Goal: Transaction & Acquisition: Purchase product/service

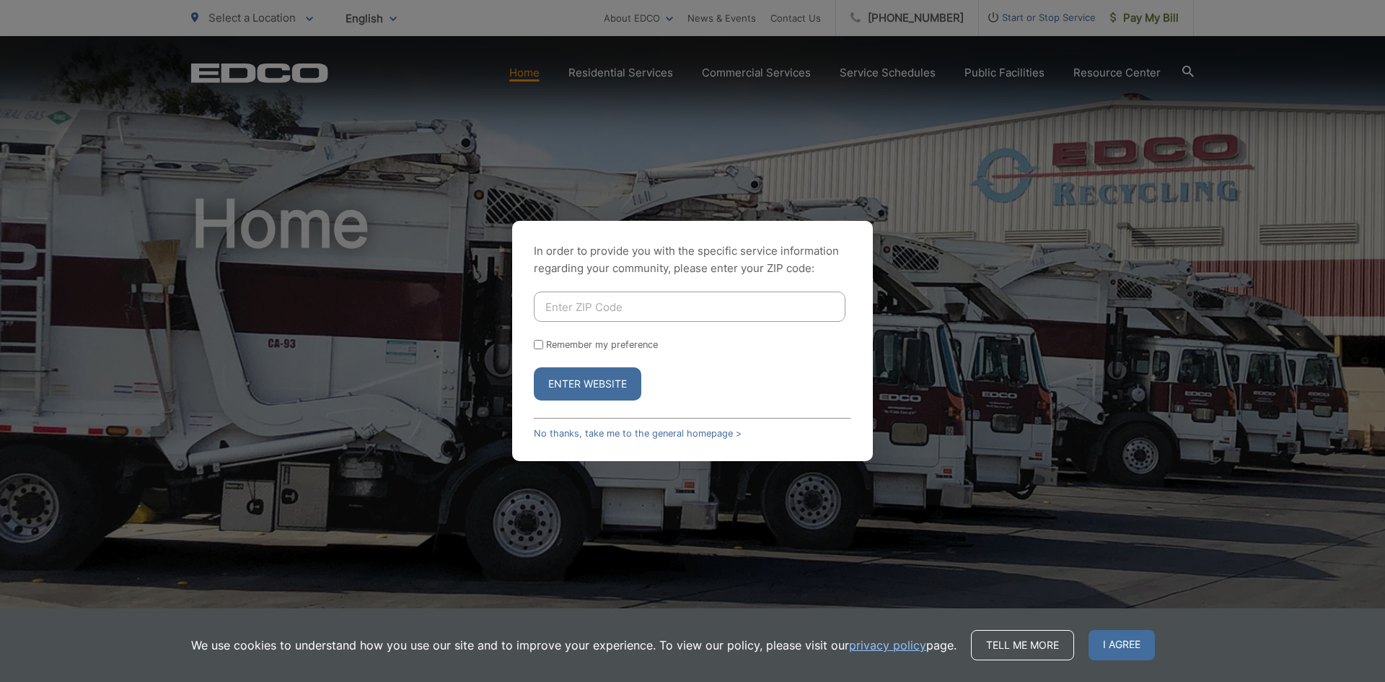
click at [594, 304] on input "Enter ZIP Code" at bounding box center [690, 306] width 312 height 30
type input "92084"
click at [613, 390] on button "Enter Website" at bounding box center [588, 383] width 108 height 33
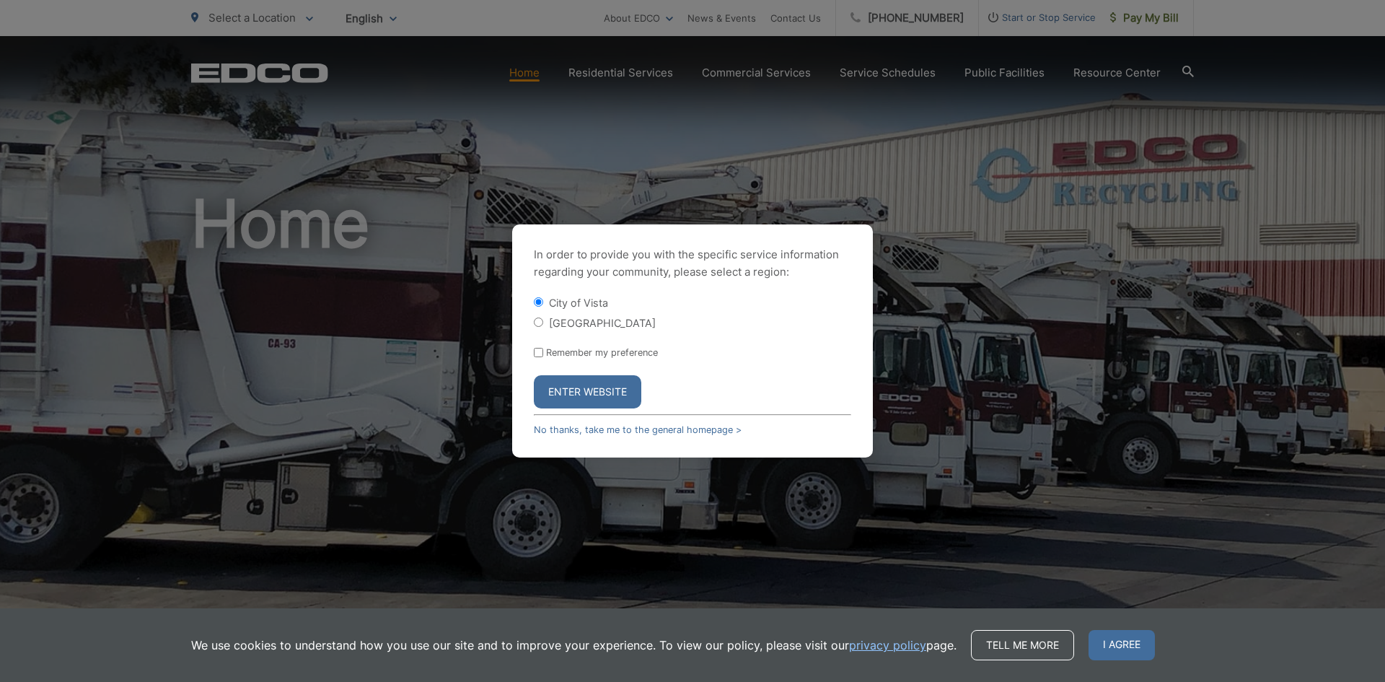
click at [605, 385] on button "Enter Website" at bounding box center [588, 391] width 108 height 33
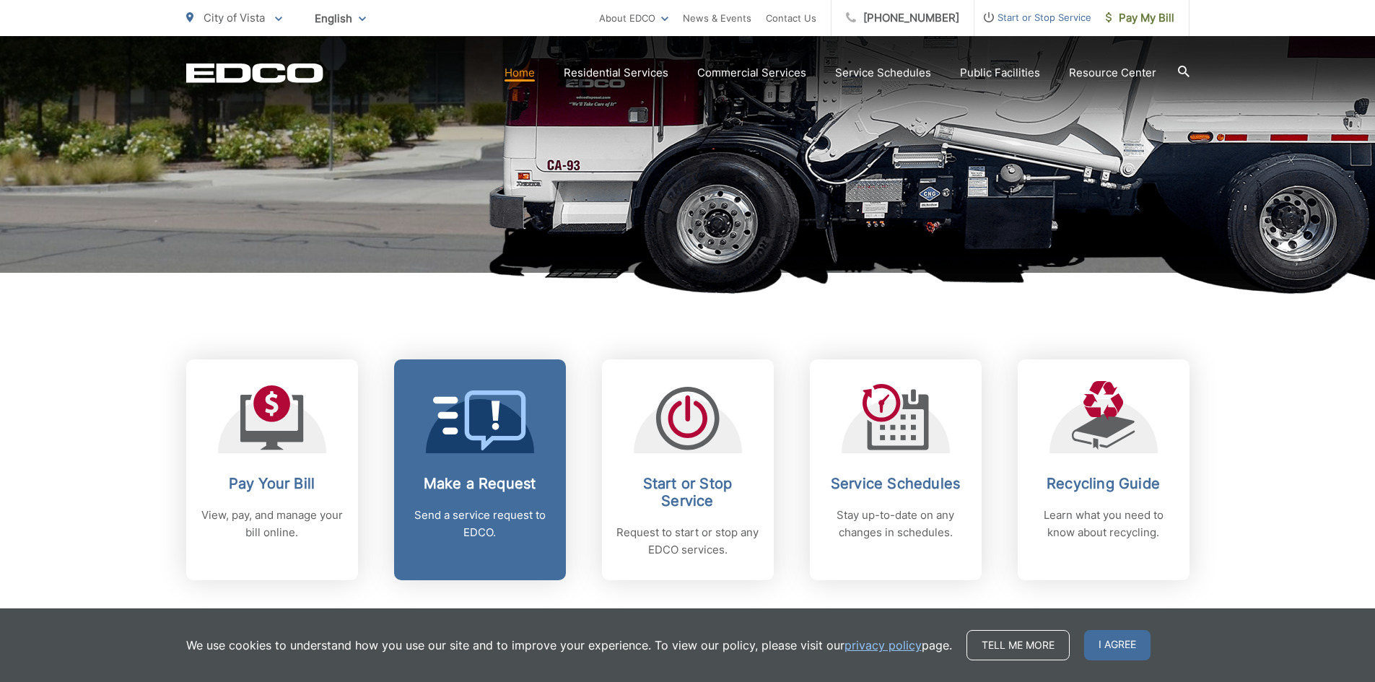
scroll to position [361, 0]
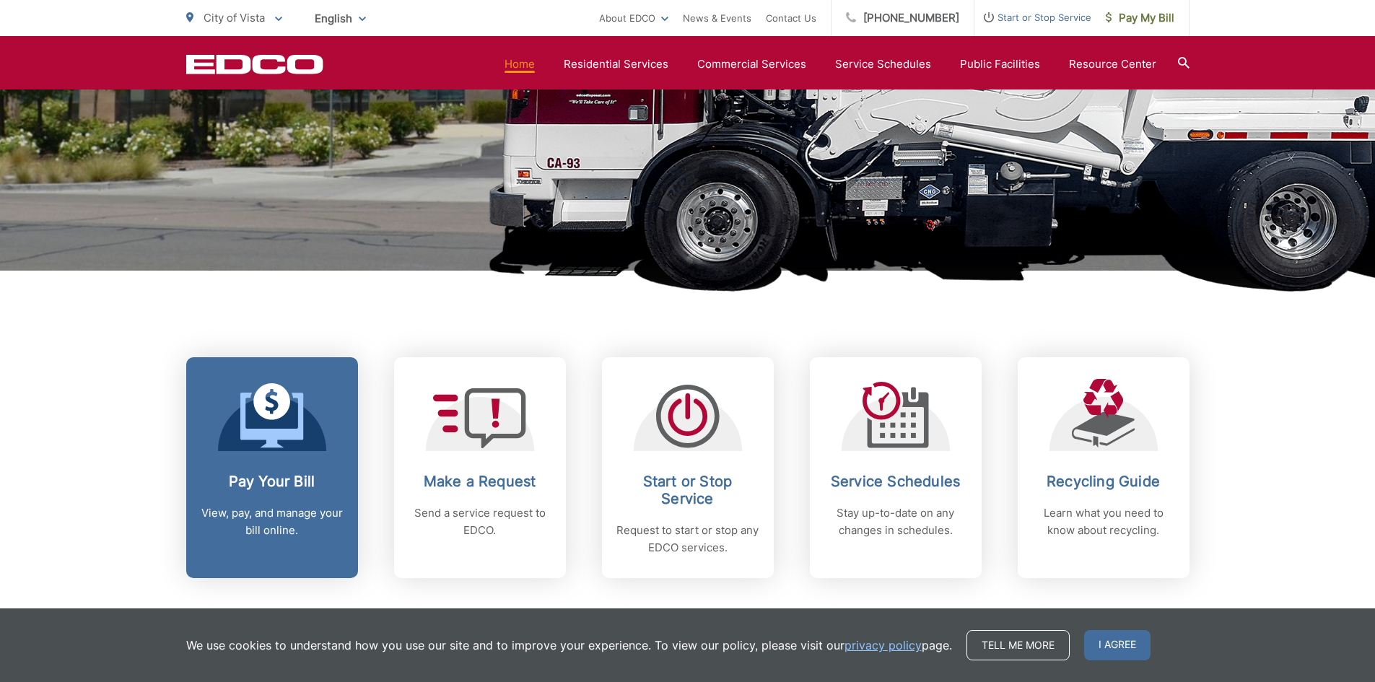
click at [297, 453] on link "Pay Your Bill View, pay, and manage your bill online." at bounding box center [272, 467] width 172 height 221
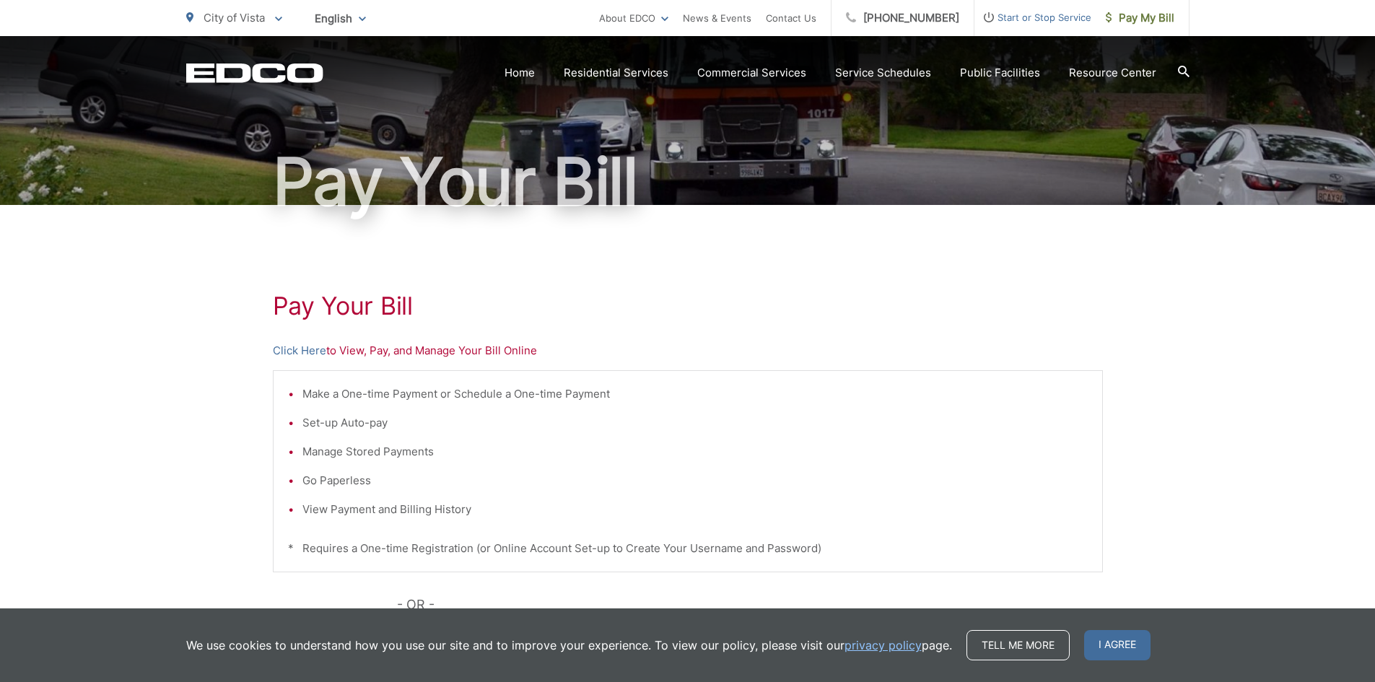
scroll to position [216, 0]
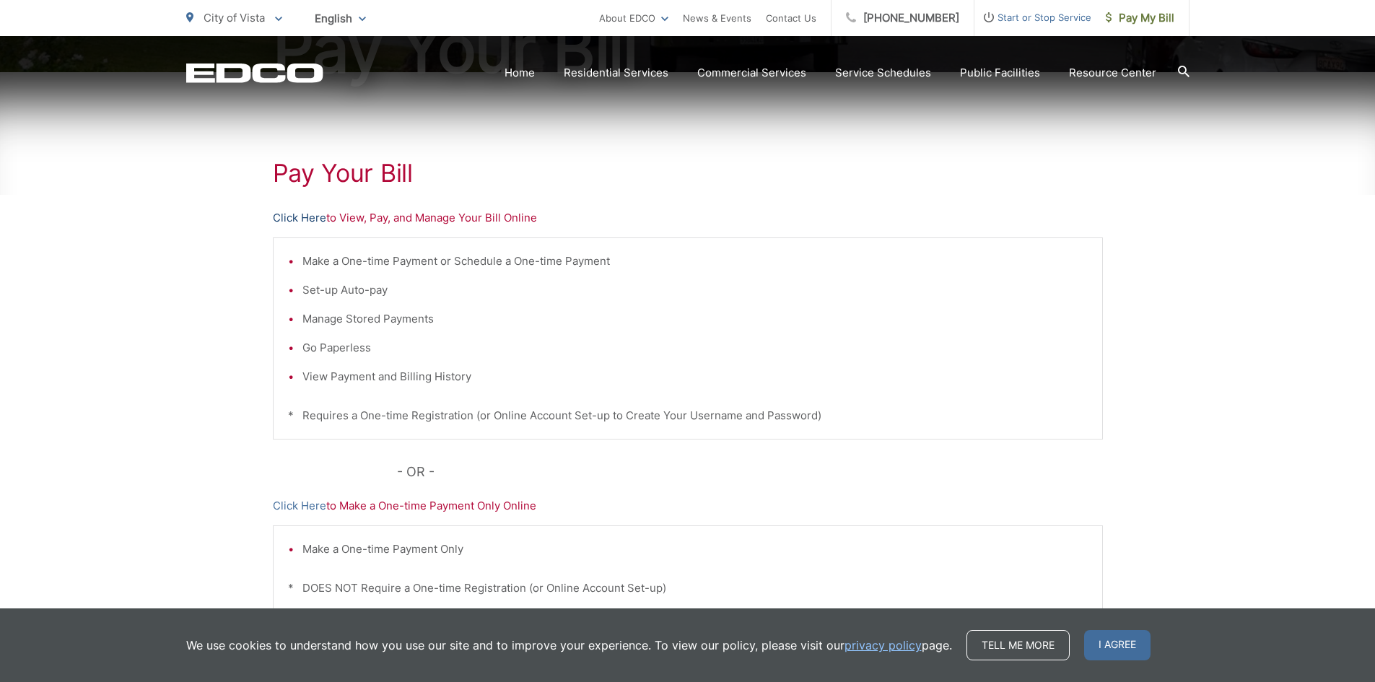
click at [299, 221] on link "Click Here" at bounding box center [299, 217] width 53 height 17
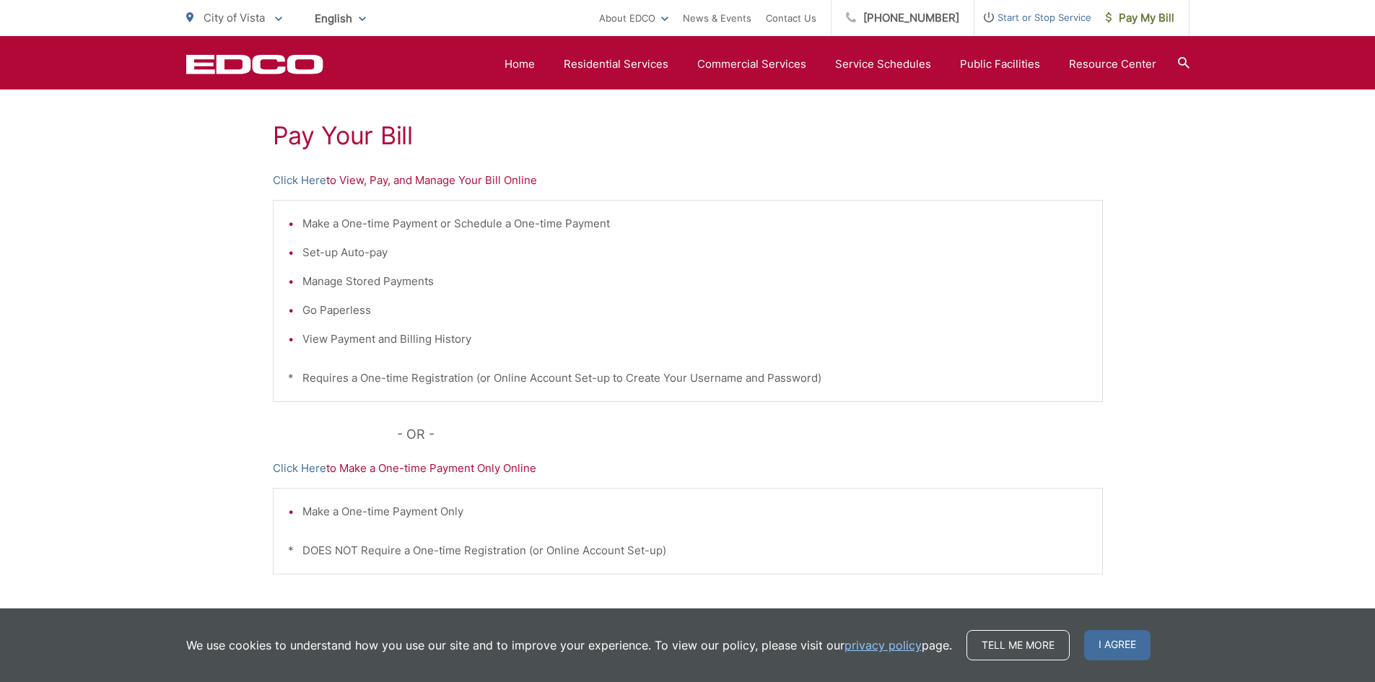
scroll to position [56, 0]
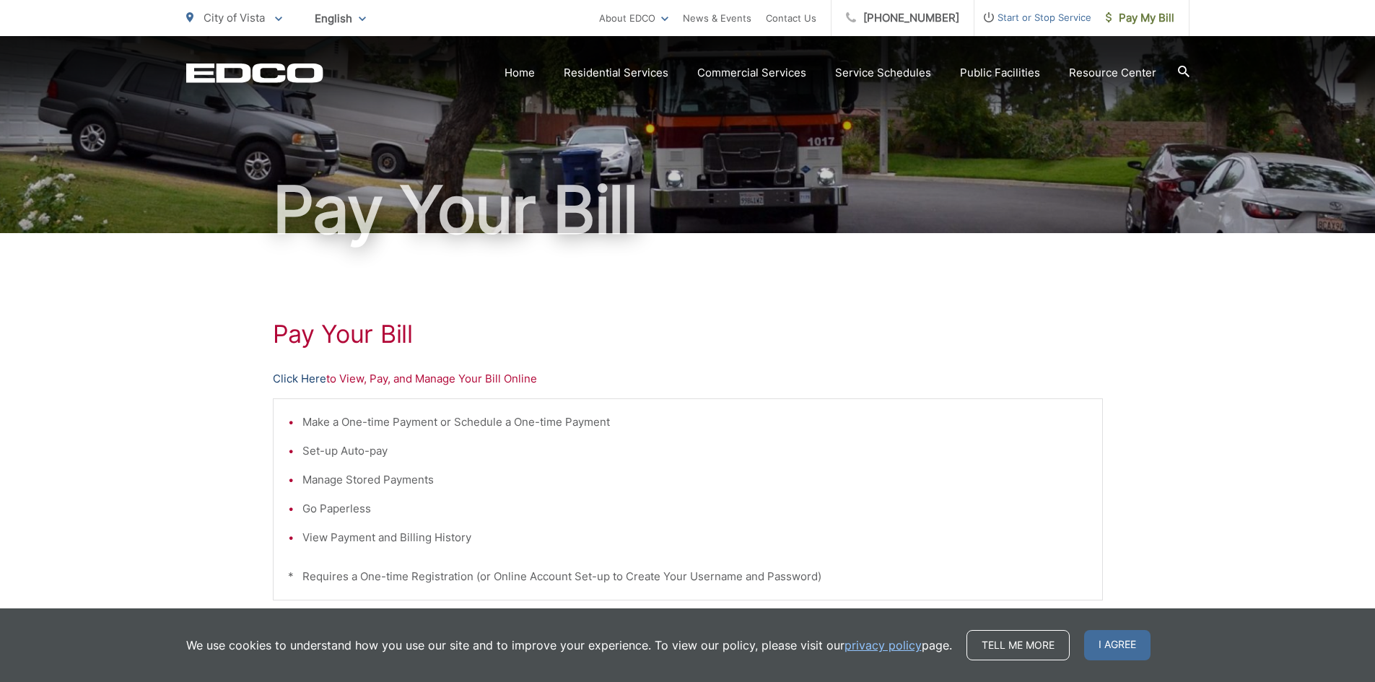
click at [303, 384] on link "Click Here" at bounding box center [299, 378] width 53 height 17
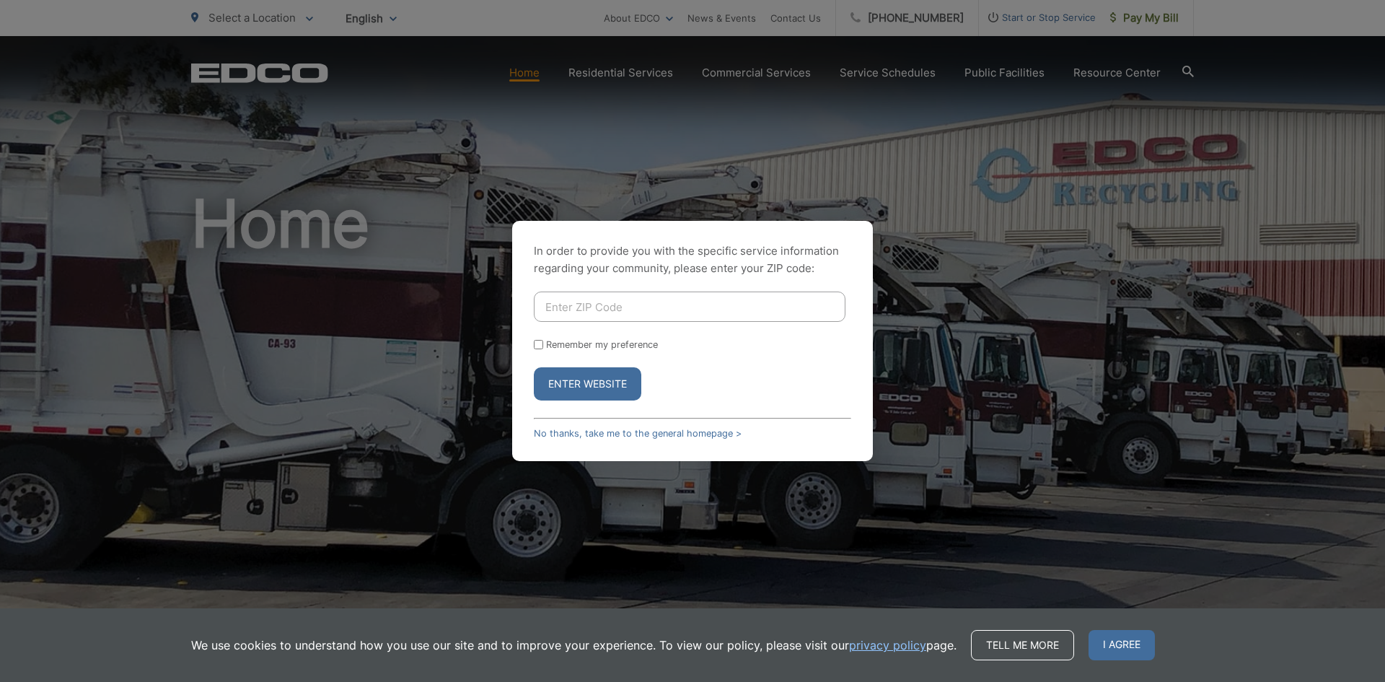
click at [594, 290] on div "In order to provide you with the specific service information regarding your co…" at bounding box center [692, 341] width 361 height 240
click at [582, 307] on input "Enter ZIP Code" at bounding box center [690, 306] width 312 height 30
type input "92081"
click at [612, 377] on button "Enter Website" at bounding box center [588, 383] width 108 height 33
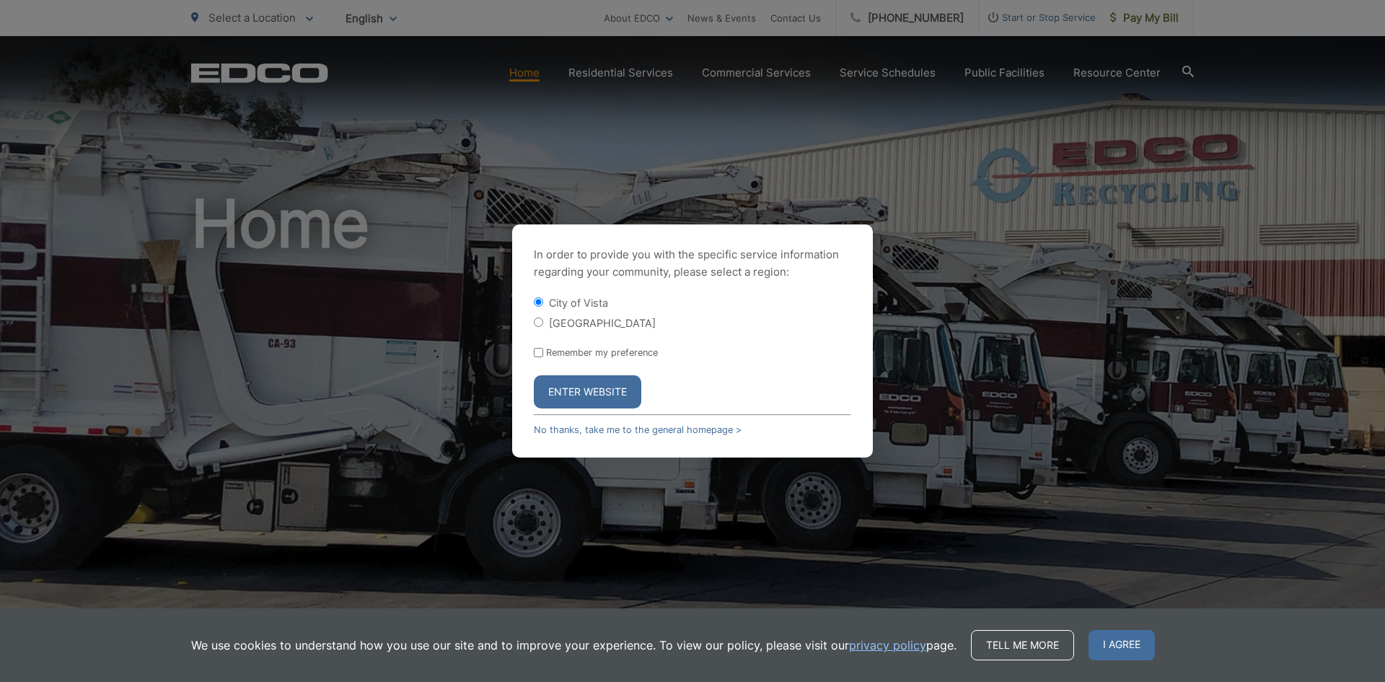
click at [592, 387] on button "Enter Website" at bounding box center [588, 391] width 108 height 33
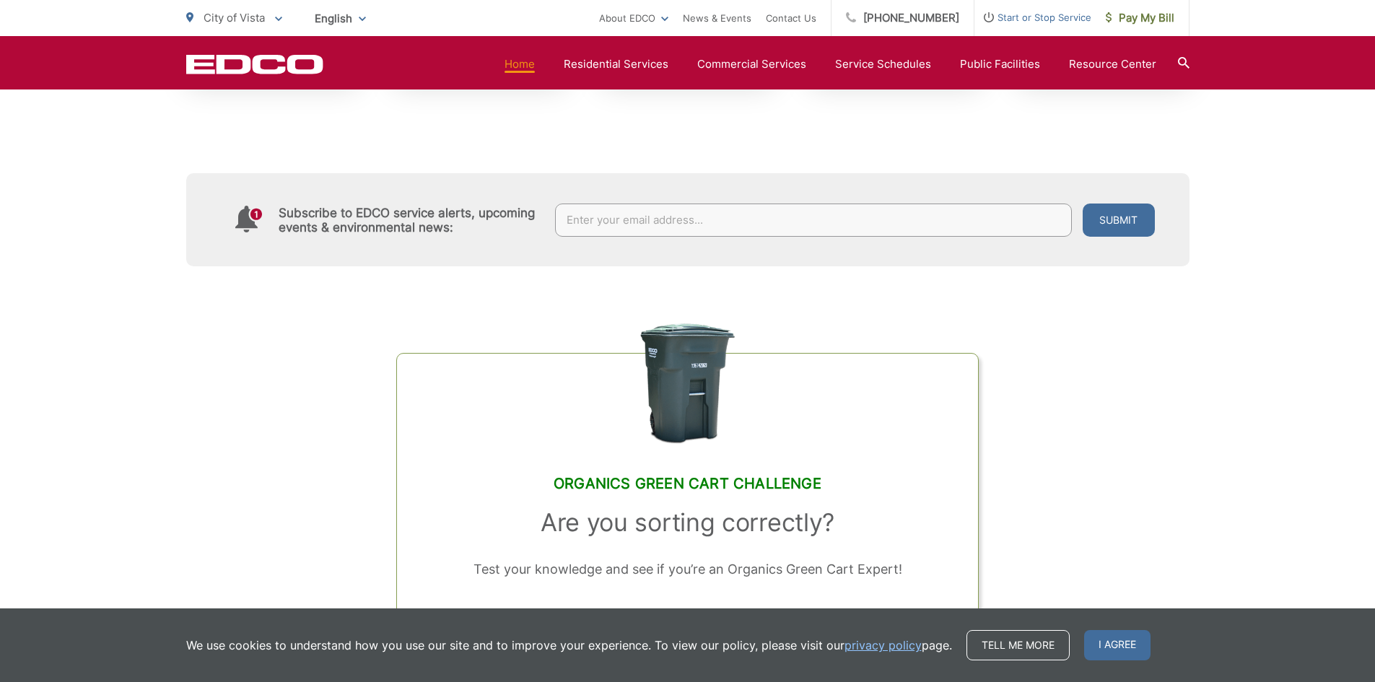
scroll to position [577, 0]
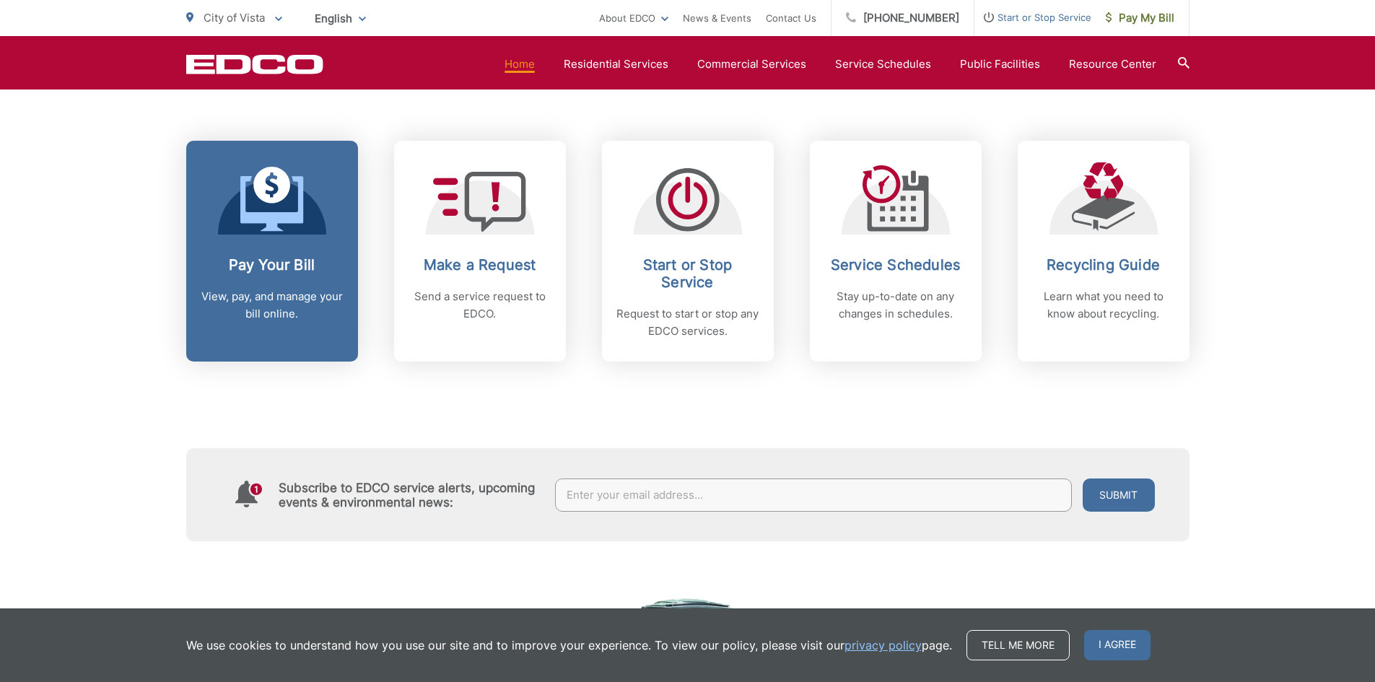
click at [281, 317] on p "View, pay, and manage your bill online." at bounding box center [272, 305] width 143 height 35
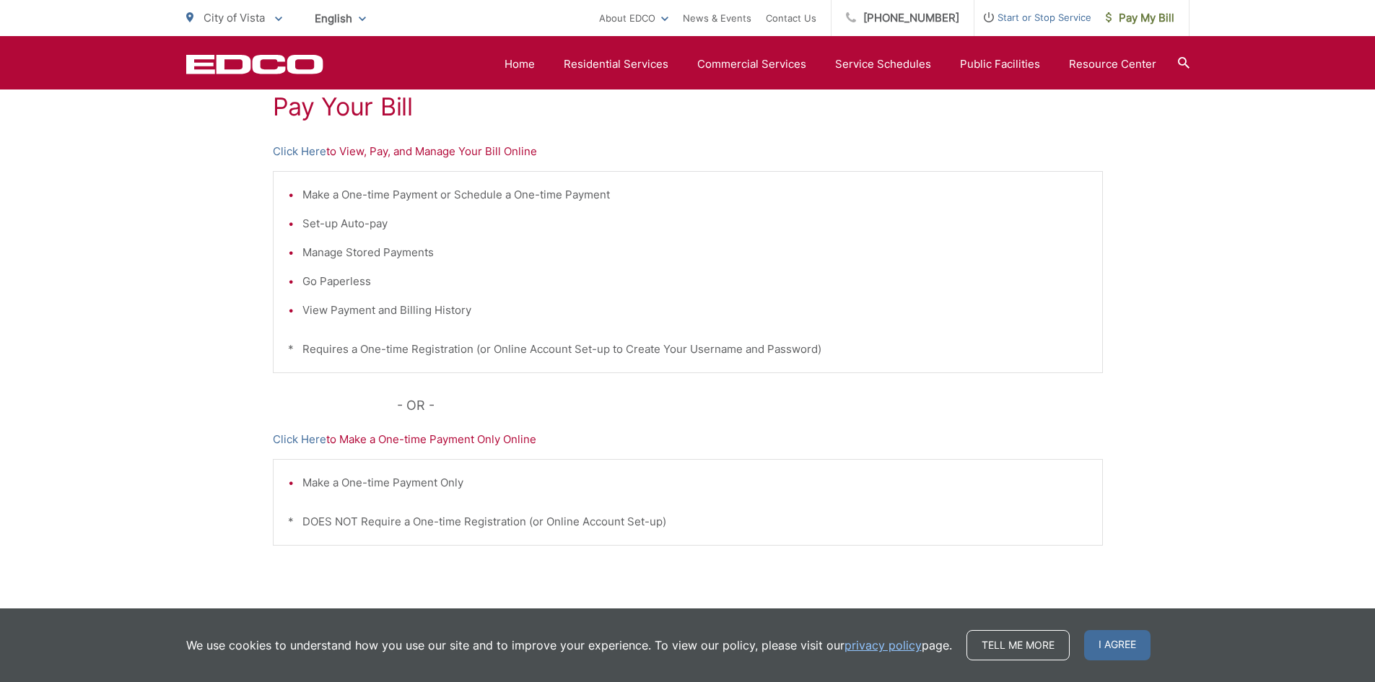
scroll to position [289, 0]
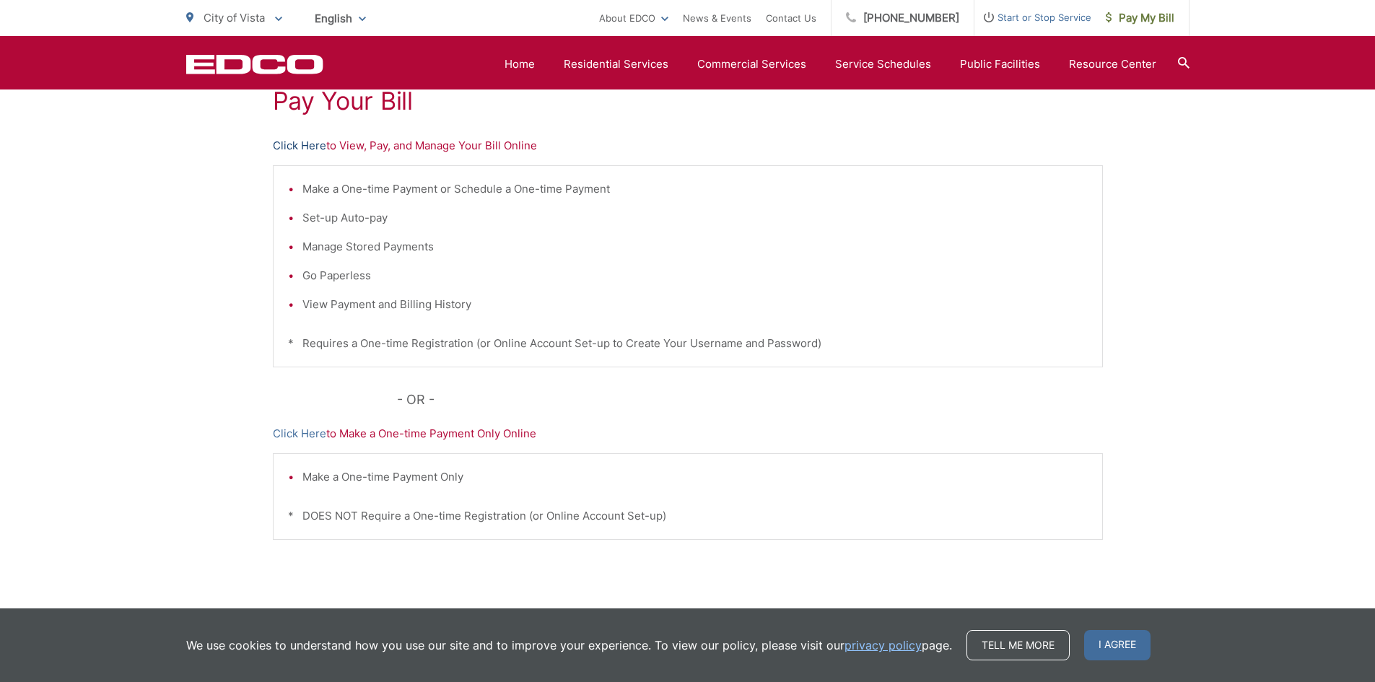
click at [312, 148] on link "Click Here" at bounding box center [299, 145] width 53 height 17
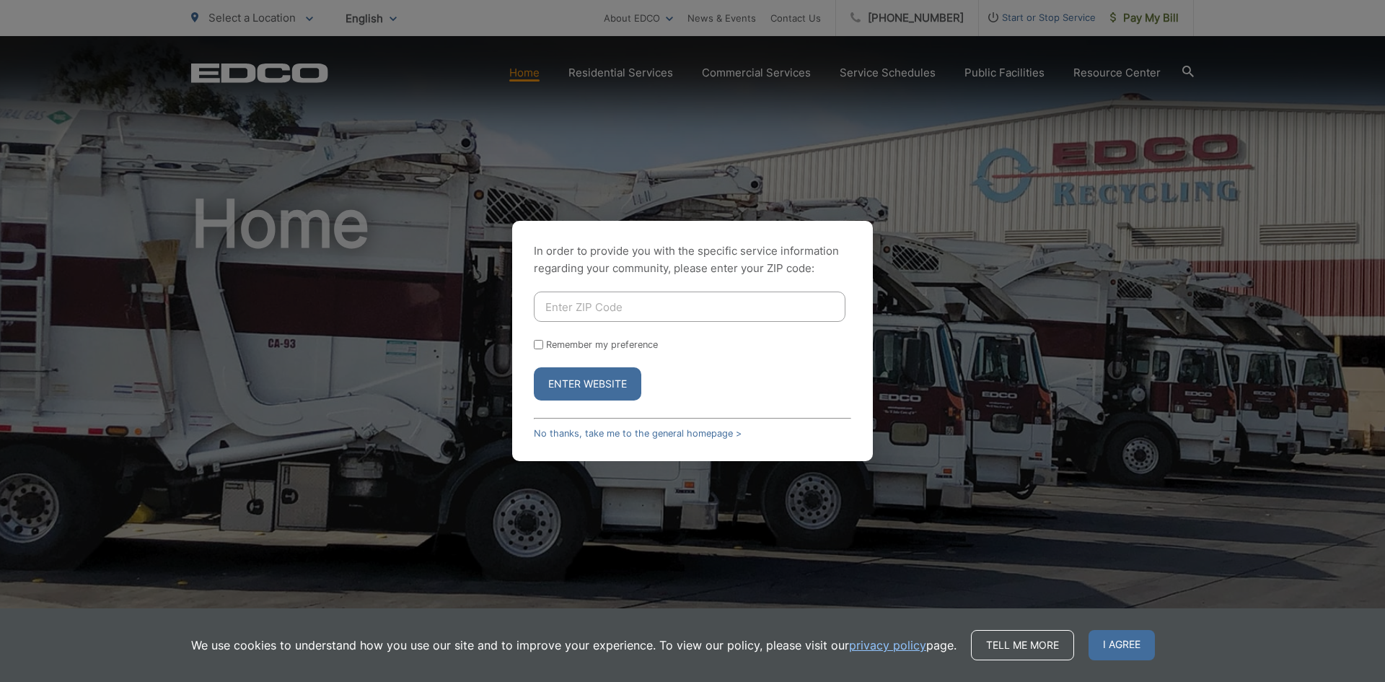
click at [598, 307] on input "Enter ZIP Code" at bounding box center [690, 306] width 312 height 30
type input "92081"
click at [608, 382] on button "Enter Website" at bounding box center [588, 383] width 108 height 33
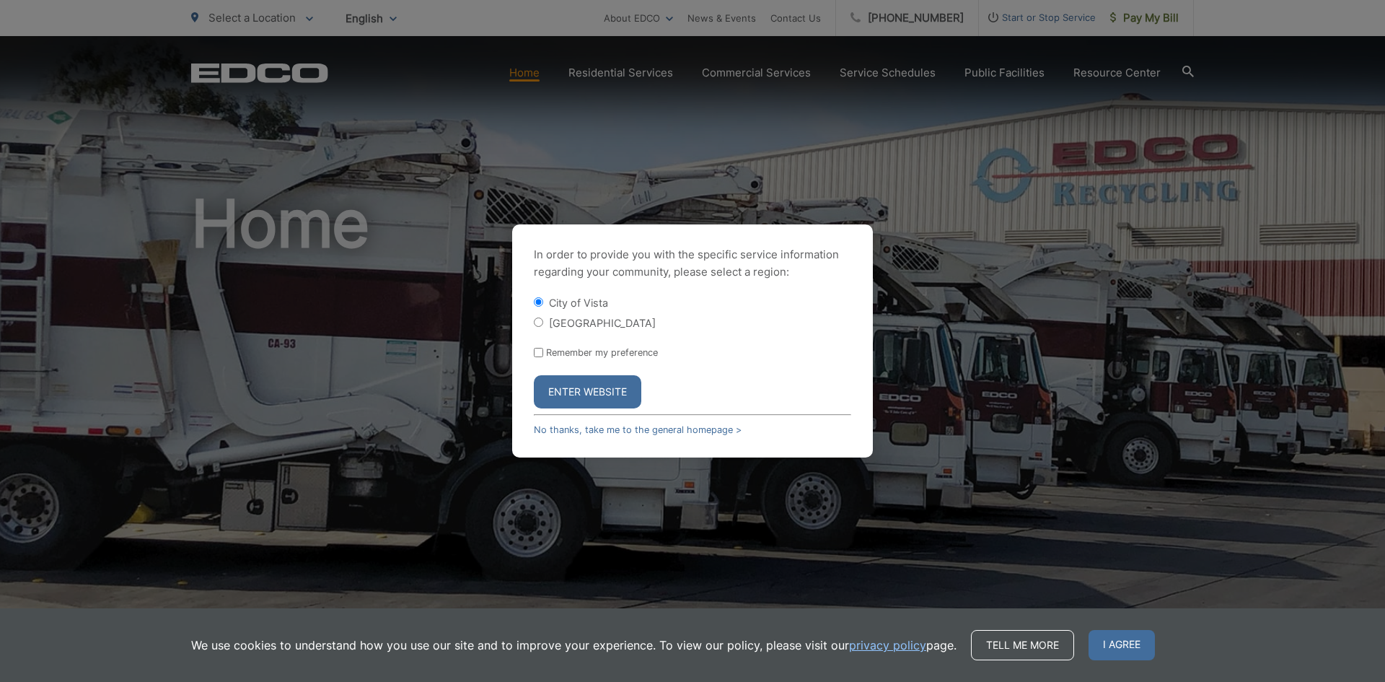
click at [589, 328] on label "[GEOGRAPHIC_DATA]" at bounding box center [602, 323] width 107 height 12
click at [543, 327] on input "[GEOGRAPHIC_DATA]" at bounding box center [538, 321] width 9 height 9
radio input "true"
click at [613, 429] on link "No thanks, take me to the general homepage >" at bounding box center [638, 429] width 208 height 11
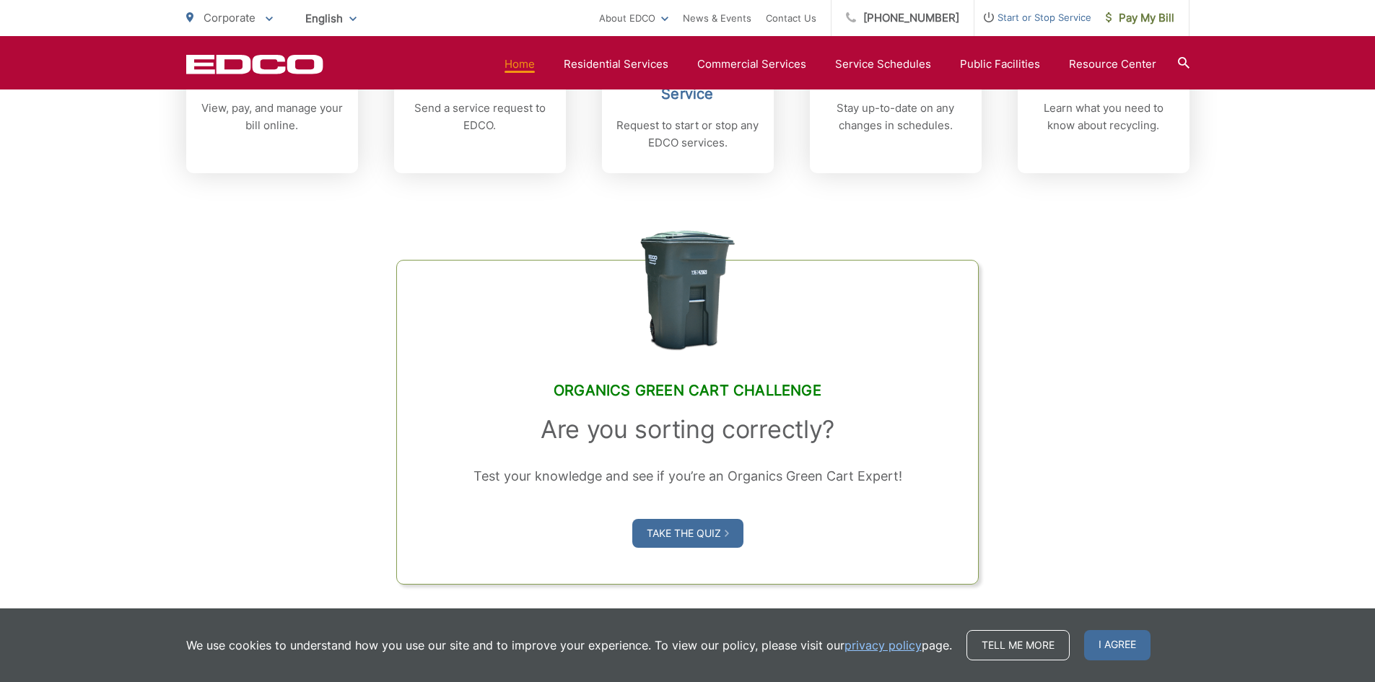
scroll to position [577, 0]
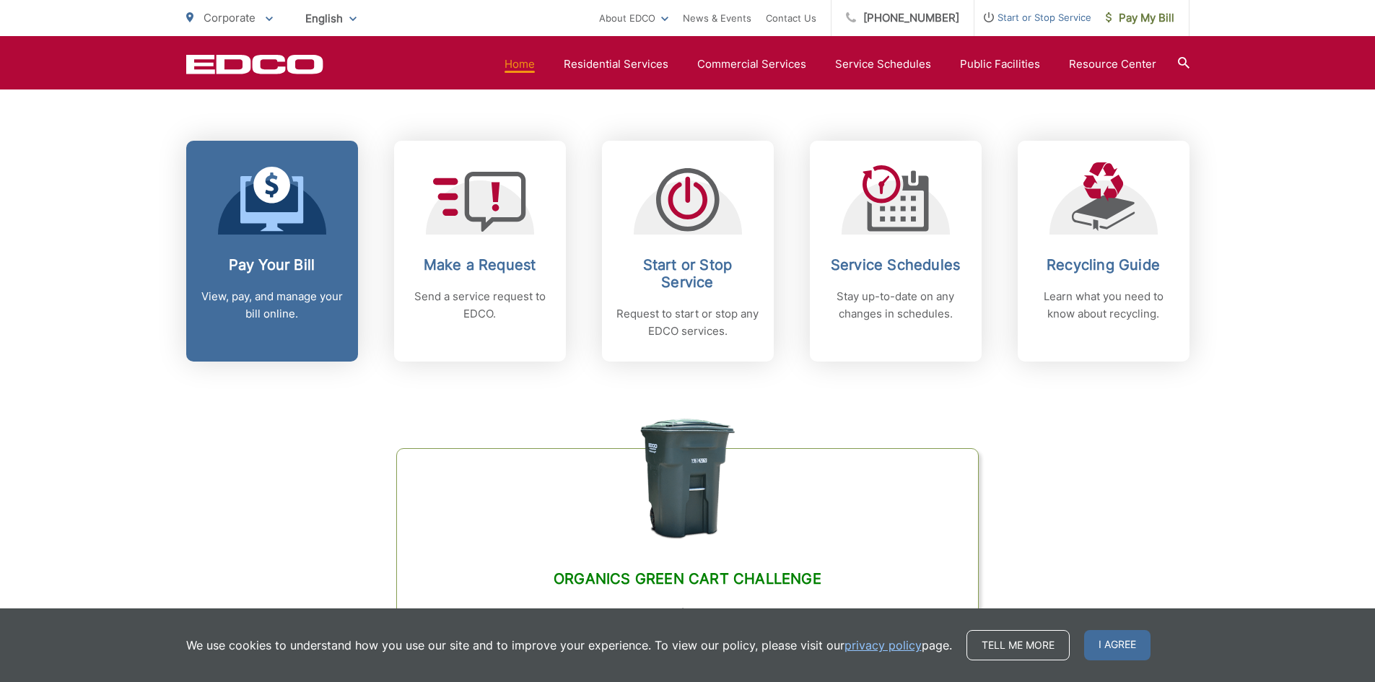
click at [273, 231] on icon at bounding box center [271, 203] width 63 height 55
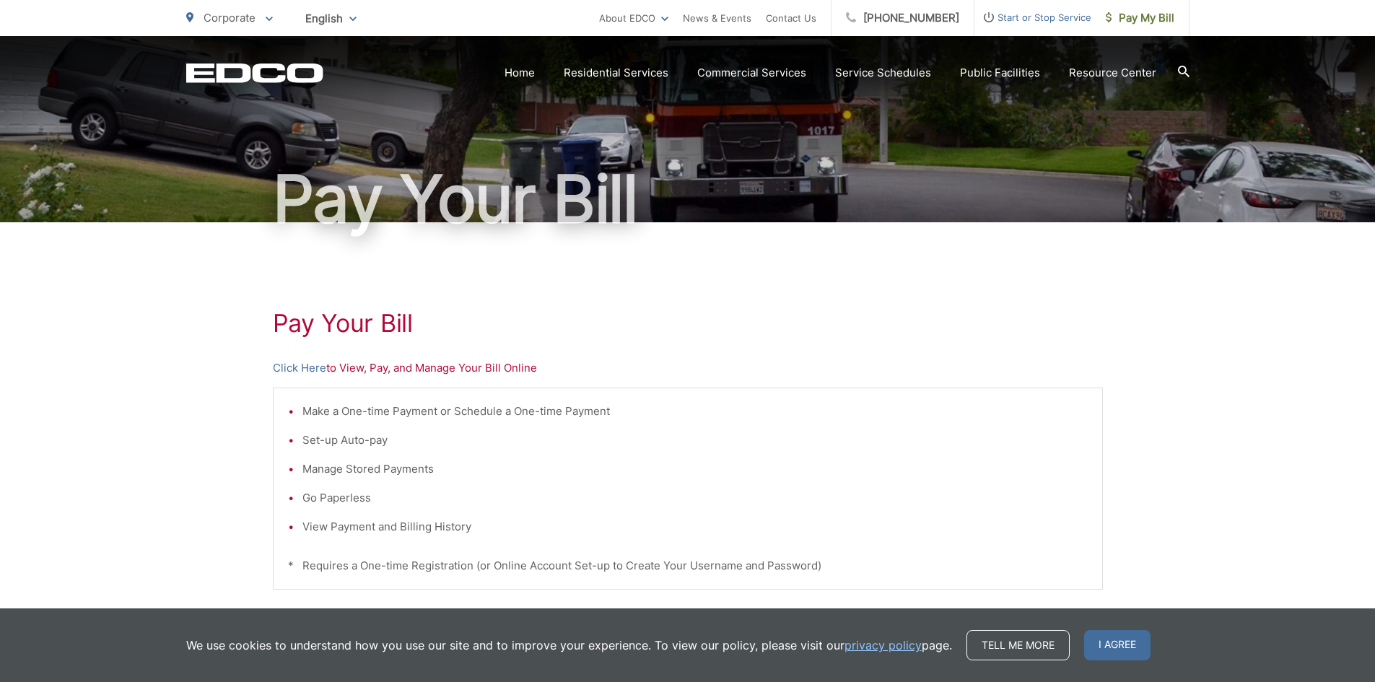
scroll to position [144, 0]
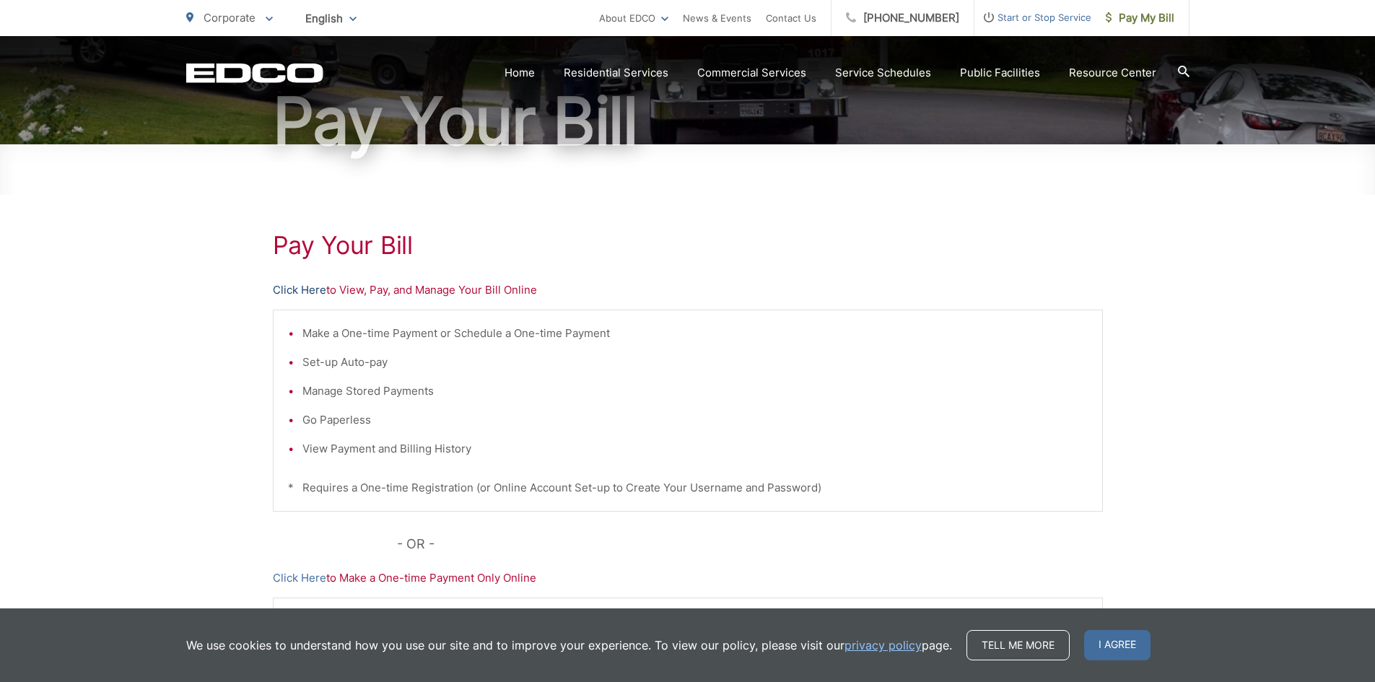
click at [297, 284] on link "Click Here" at bounding box center [299, 289] width 53 height 17
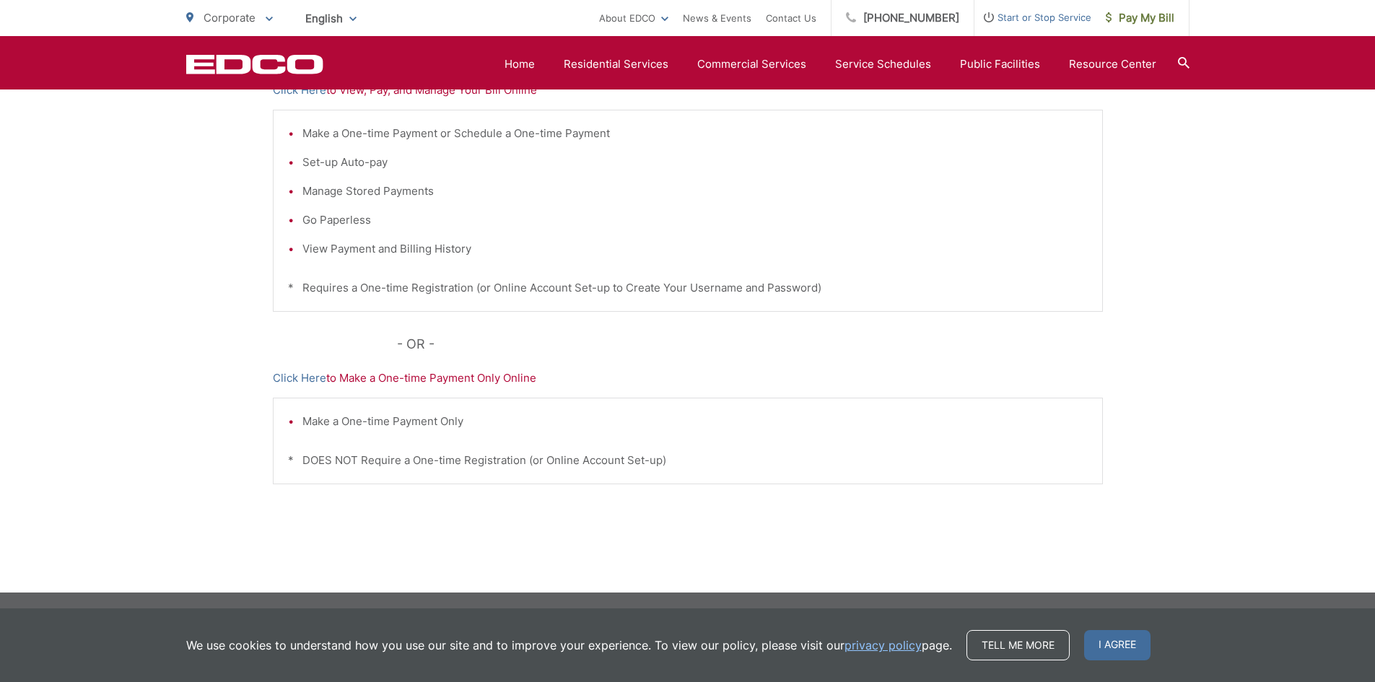
scroll to position [128, 0]
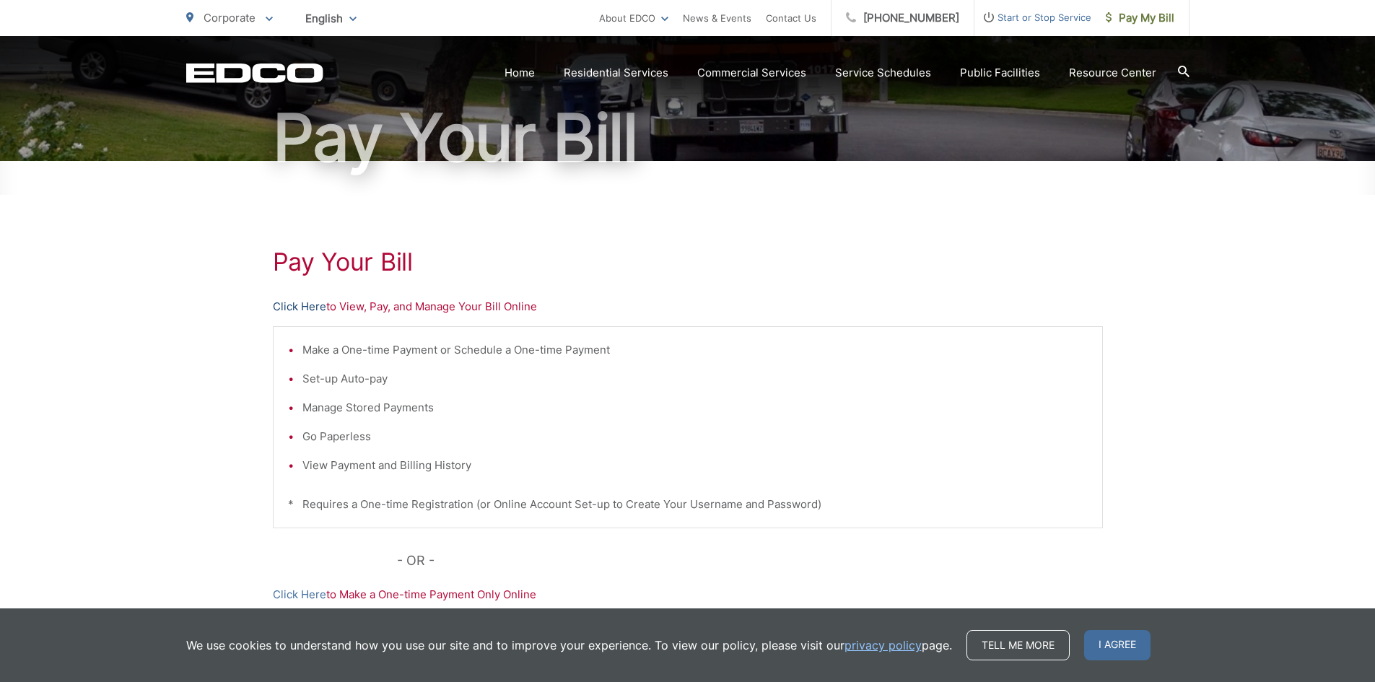
click at [291, 305] on link "Click Here" at bounding box center [299, 306] width 53 height 17
click at [302, 310] on link "Click Here" at bounding box center [299, 306] width 53 height 17
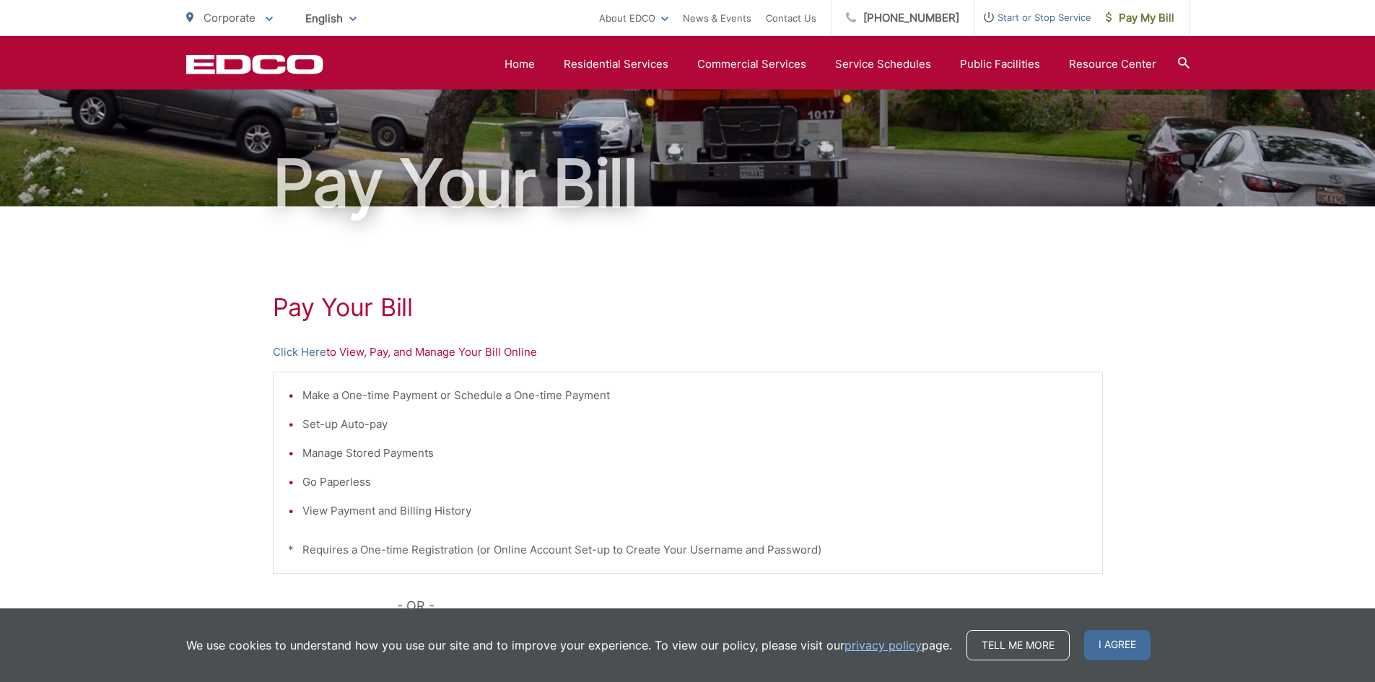
scroll to position [0, 0]
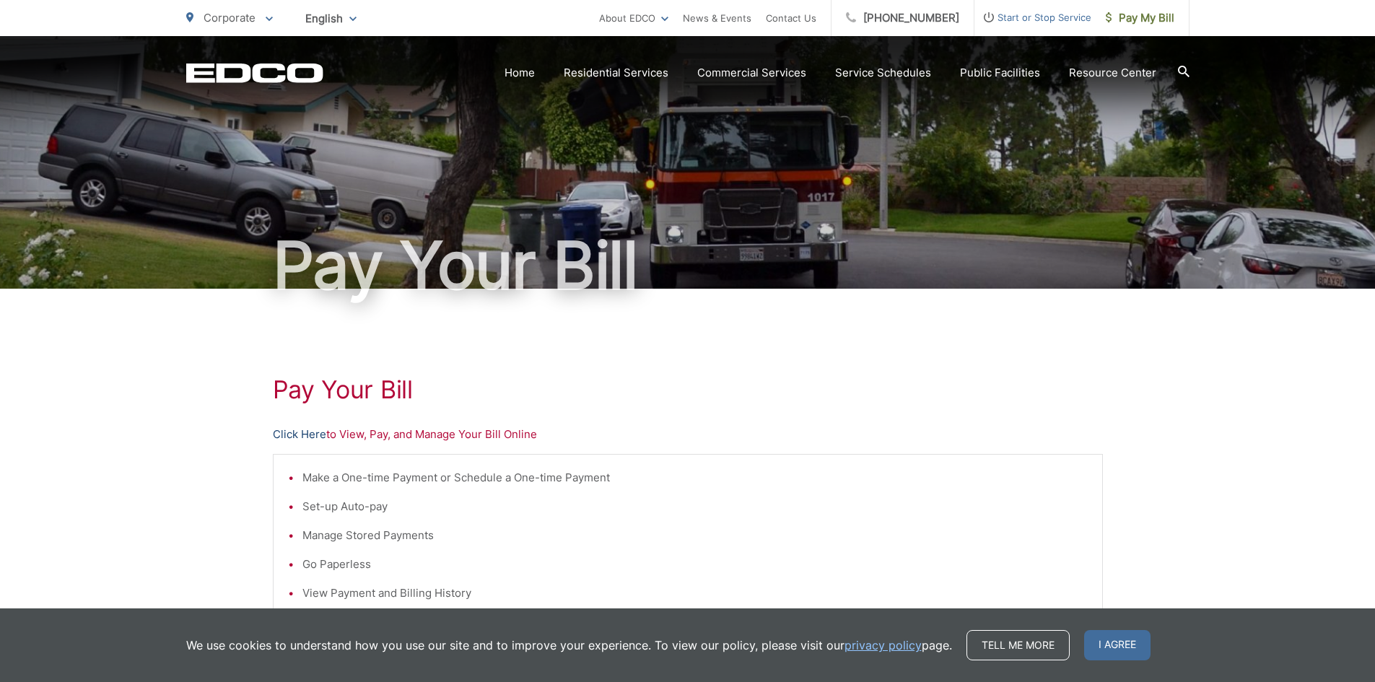
click at [311, 432] on link "Click Here" at bounding box center [299, 434] width 53 height 17
